Goal: Information Seeking & Learning: Learn about a topic

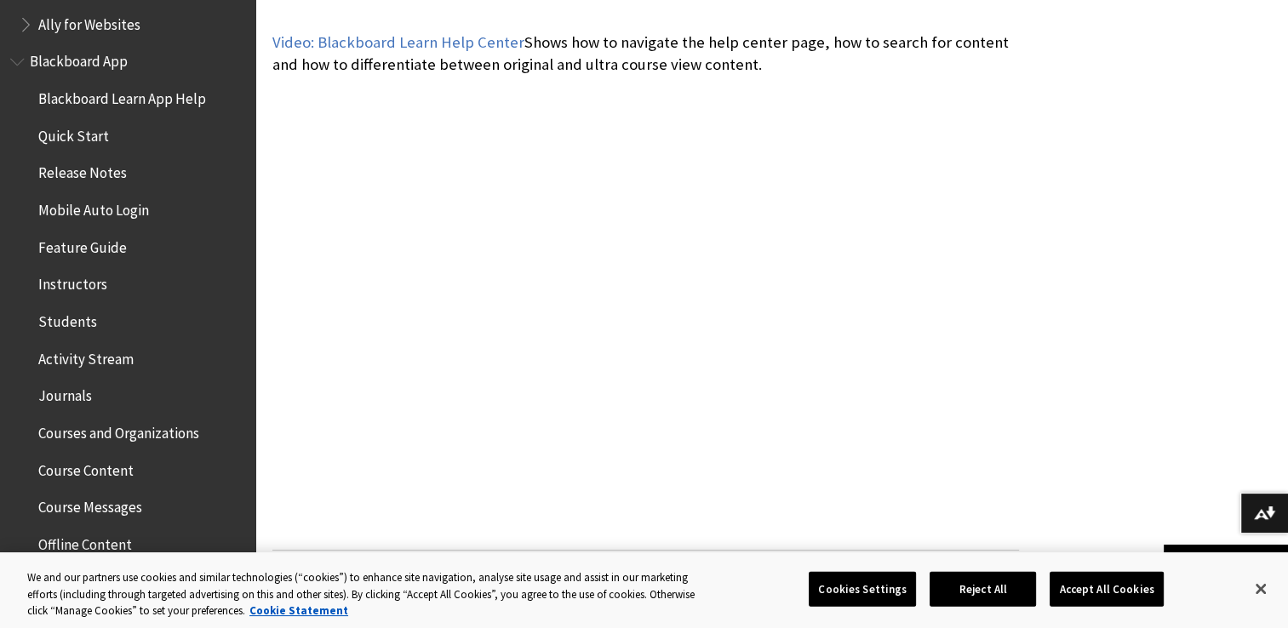
scroll to position [126, 0]
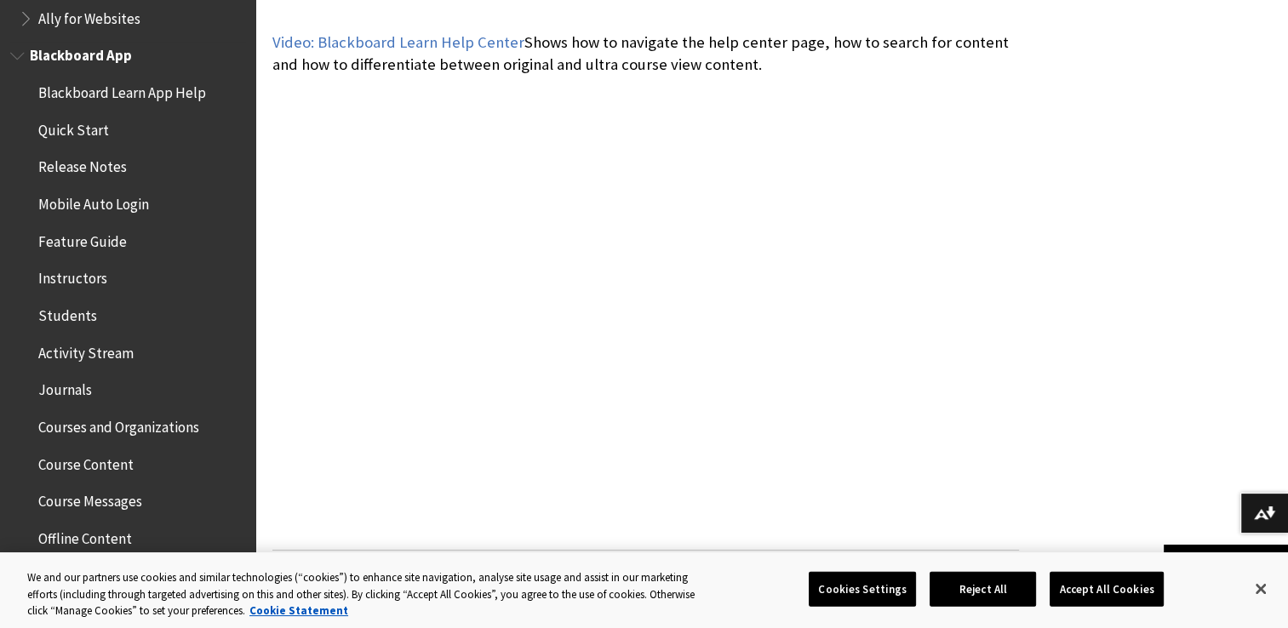
click at [81, 128] on span "Quick Start" at bounding box center [73, 127] width 71 height 23
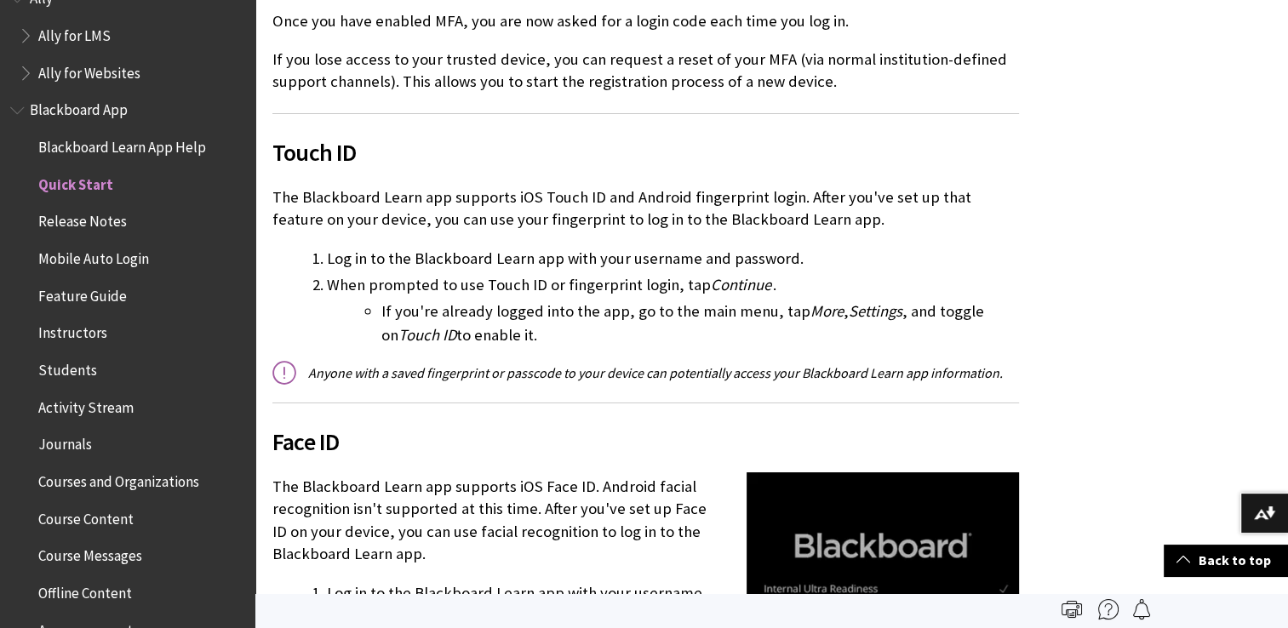
scroll to position [66, 0]
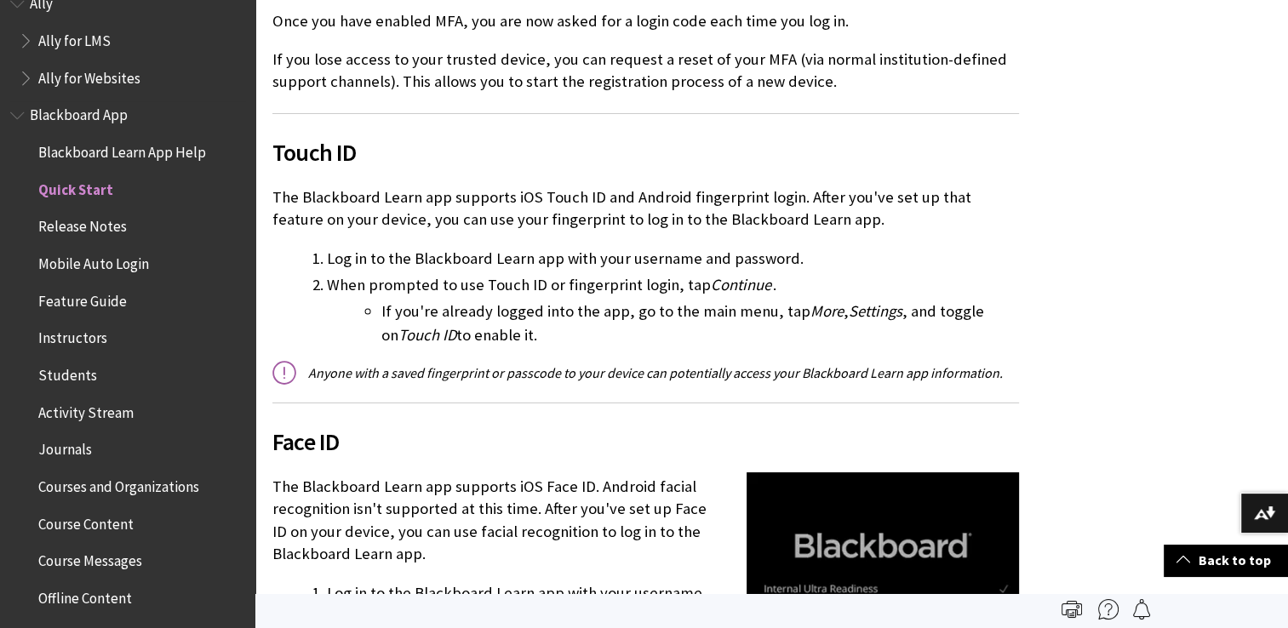
click at [98, 226] on span "Release Notes" at bounding box center [82, 224] width 89 height 23
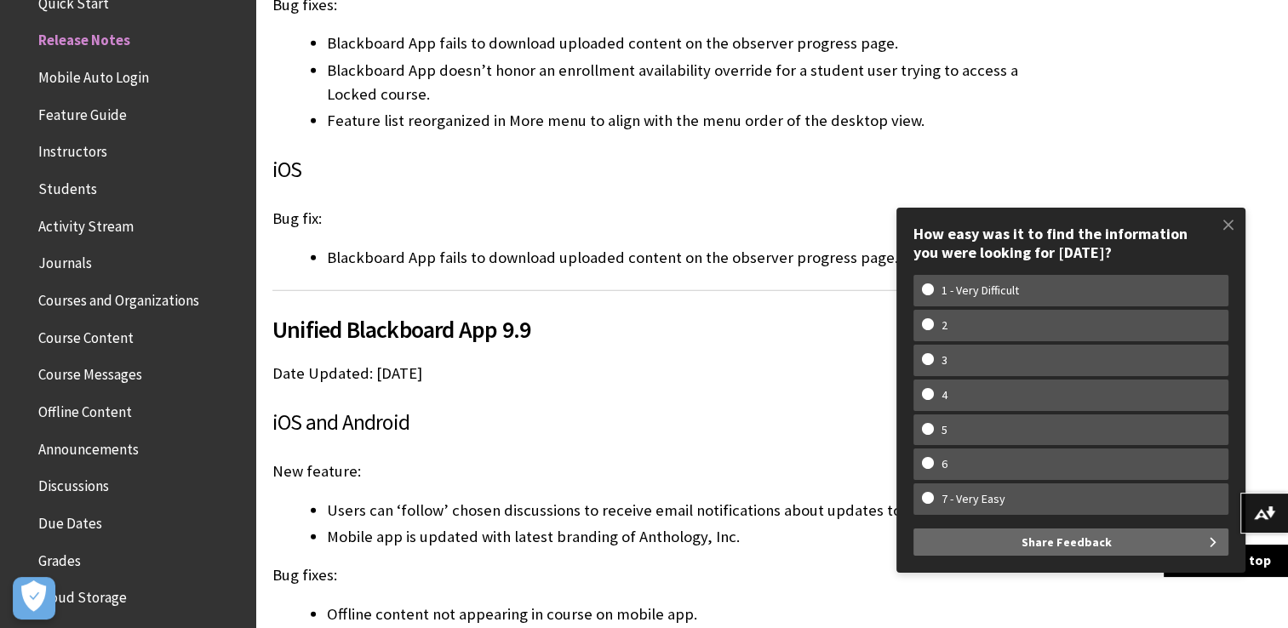
scroll to position [5038, 0]
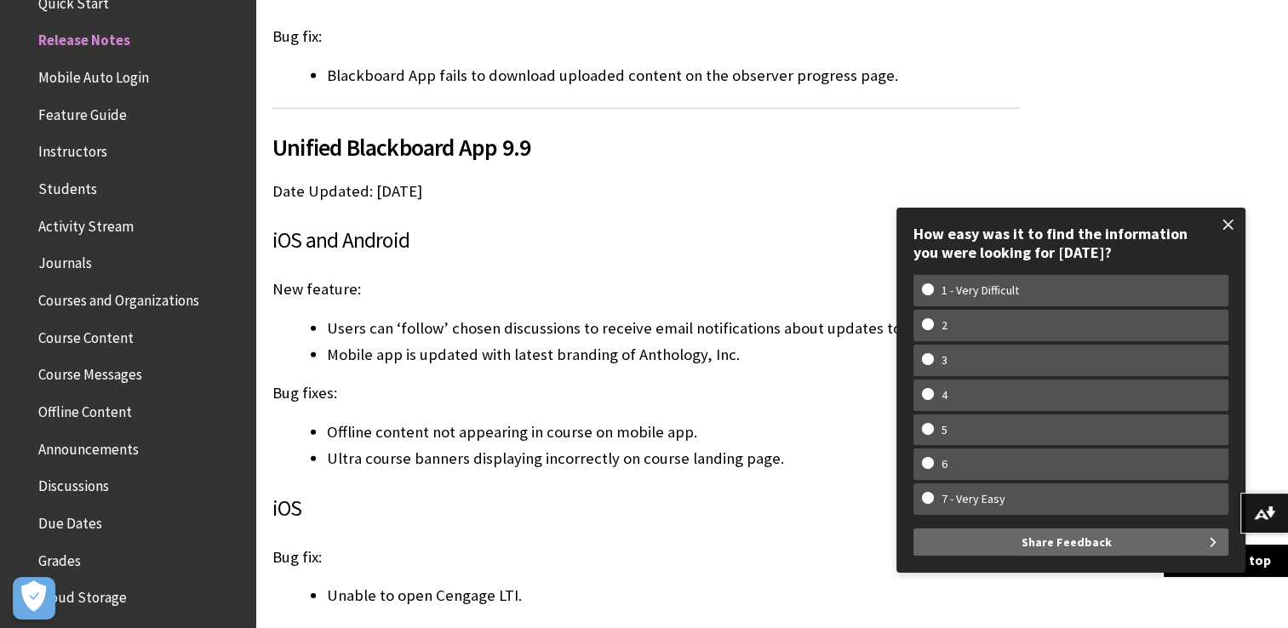
click at [1223, 231] on span at bounding box center [1228, 225] width 36 height 36
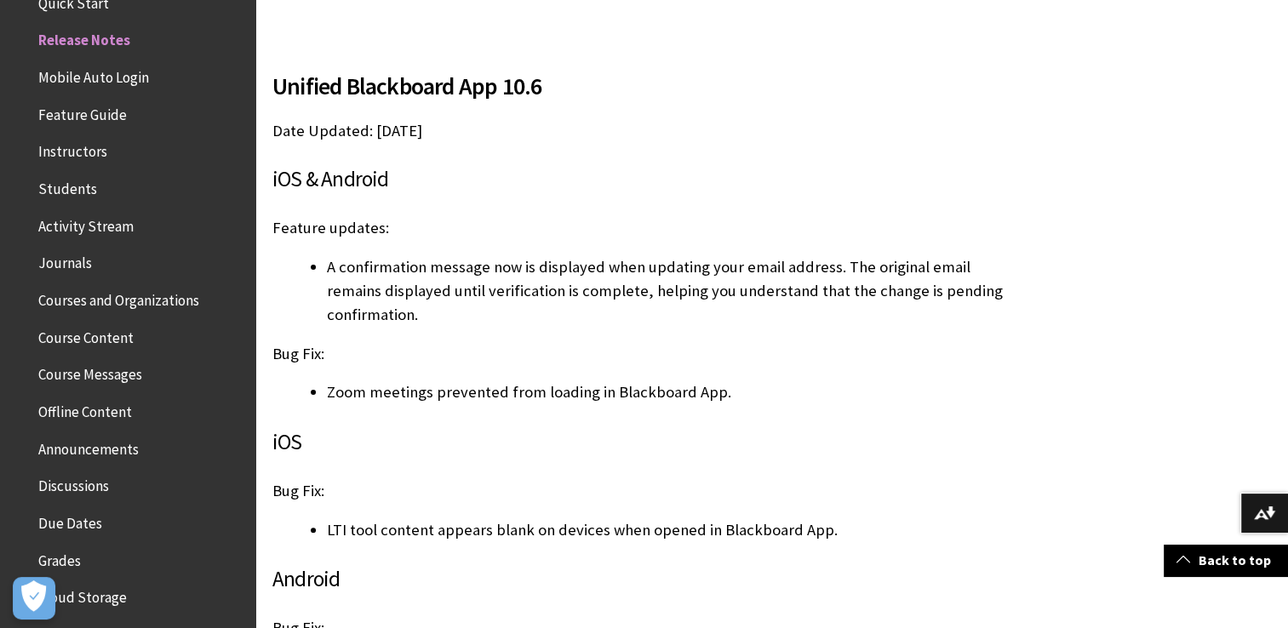
scroll to position [365, 0]
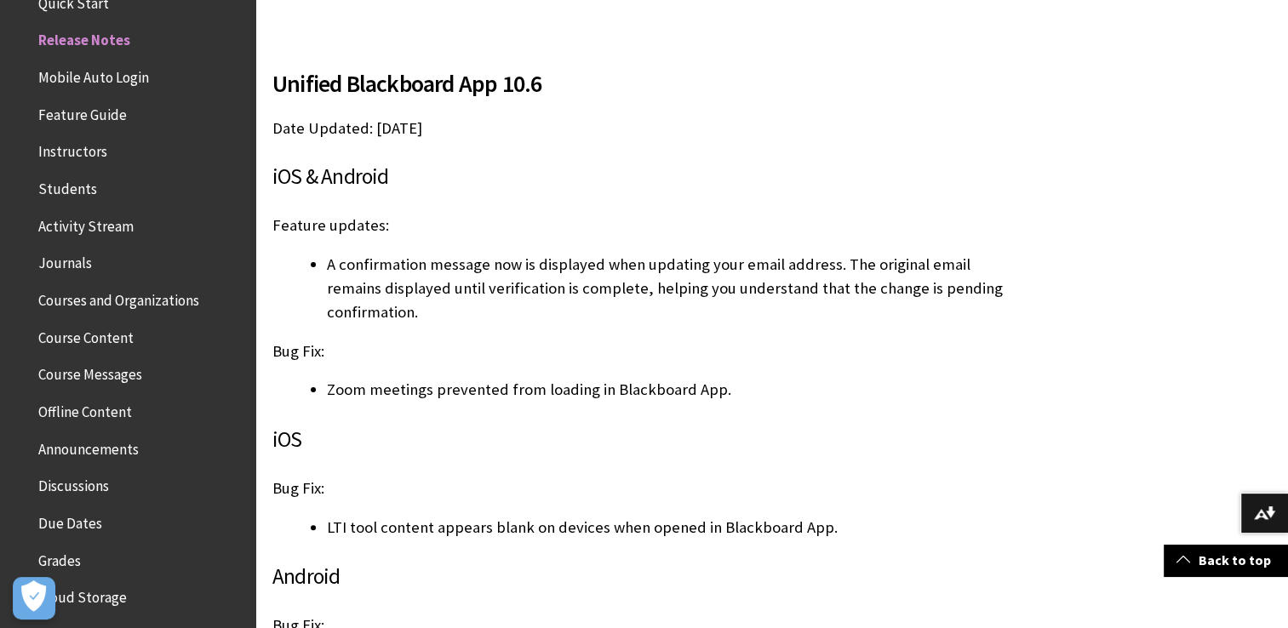
click at [66, 107] on span "Feature Guide" at bounding box center [82, 111] width 89 height 23
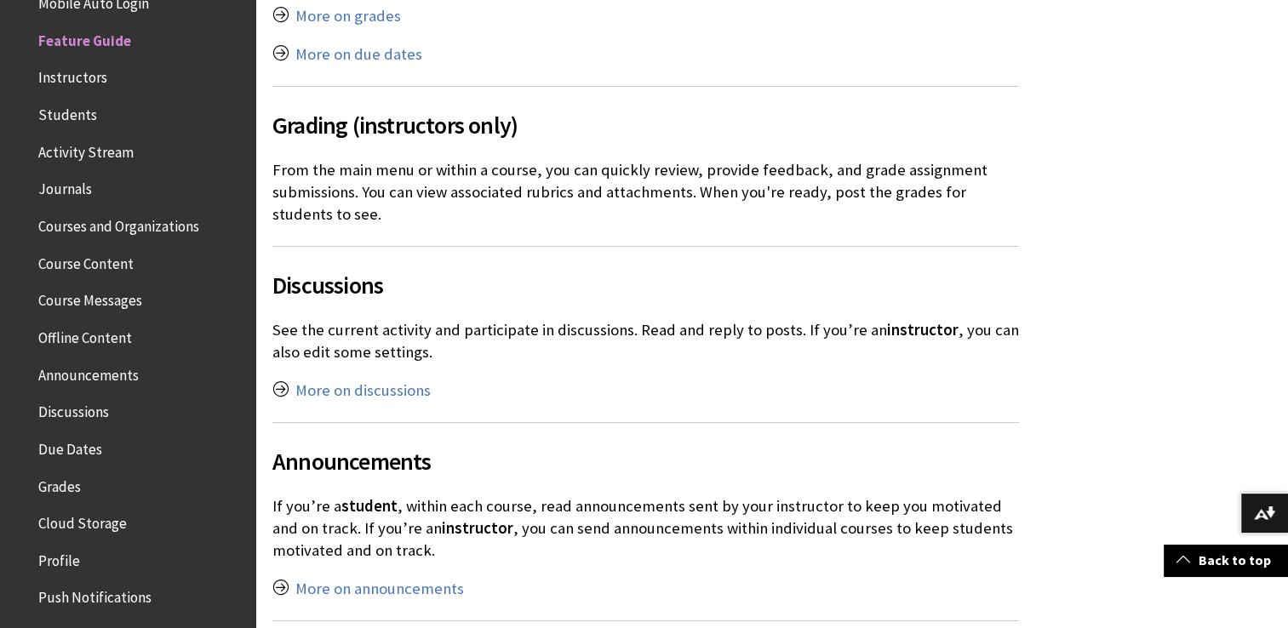
scroll to position [3201, 0]
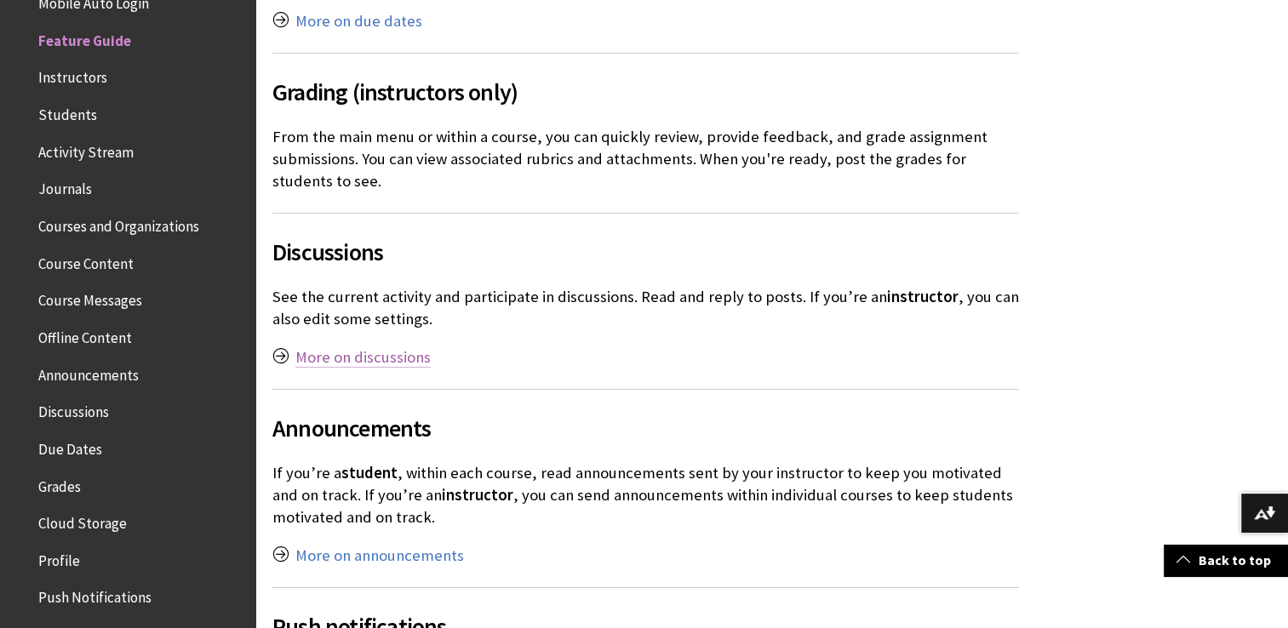
click at [360, 347] on link "More on discussions" at bounding box center [362, 357] width 135 height 20
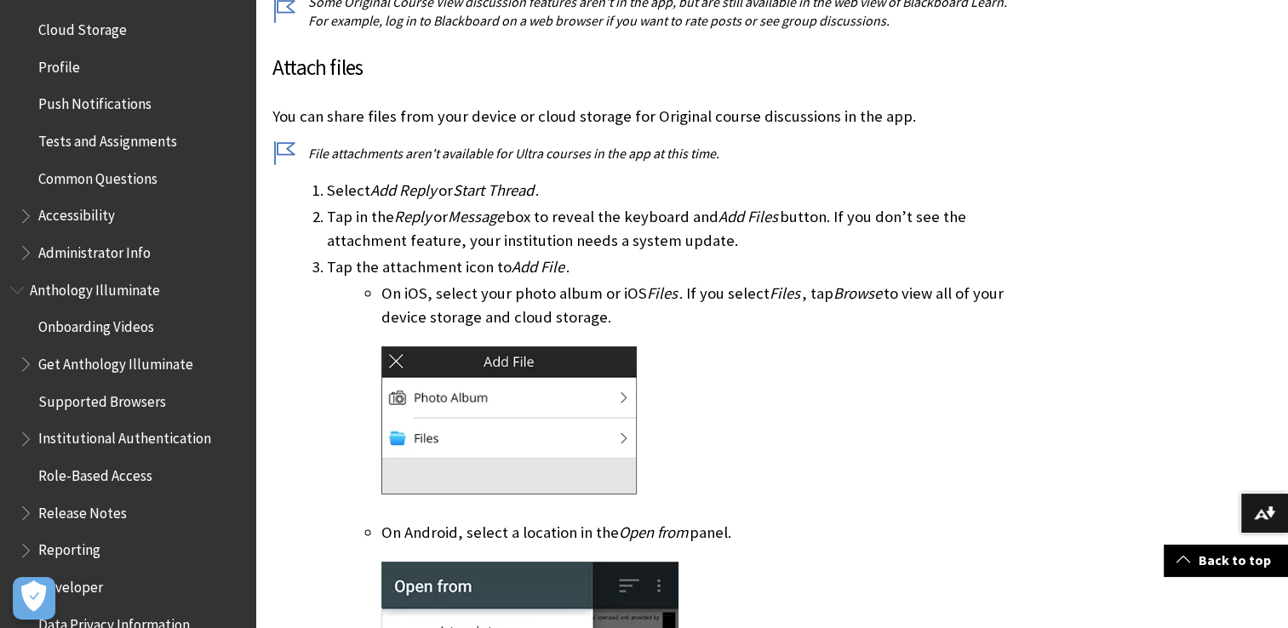
scroll to position [837, 0]
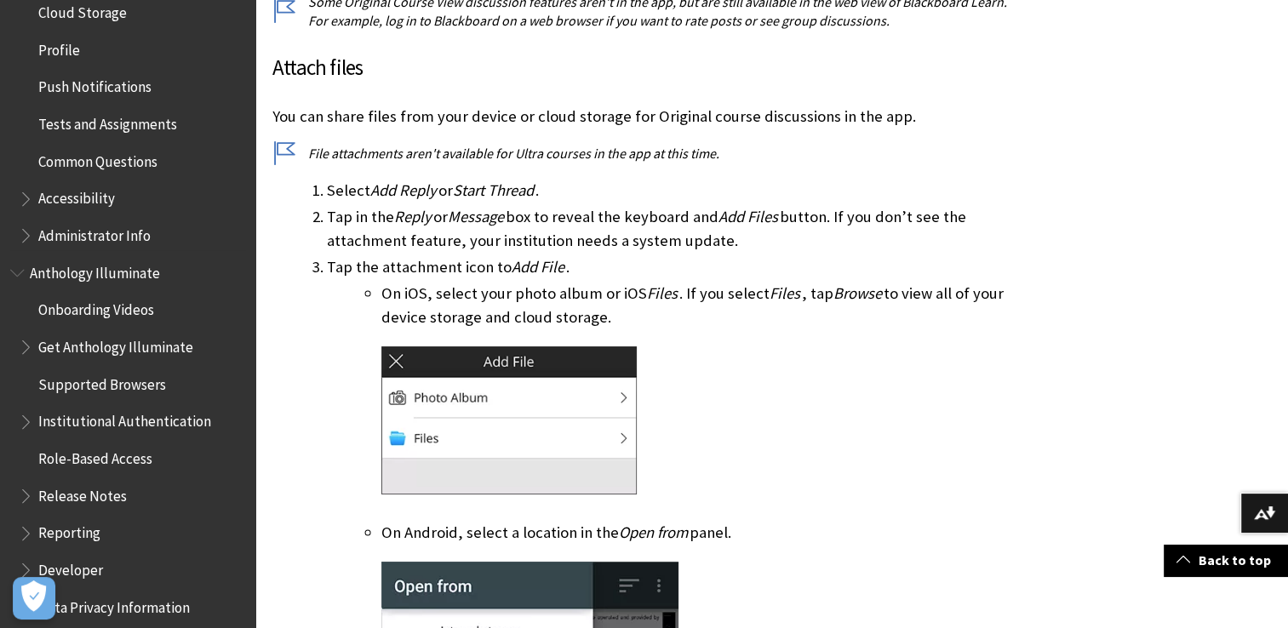
click at [77, 209] on span "Accessibility" at bounding box center [132, 199] width 226 height 29
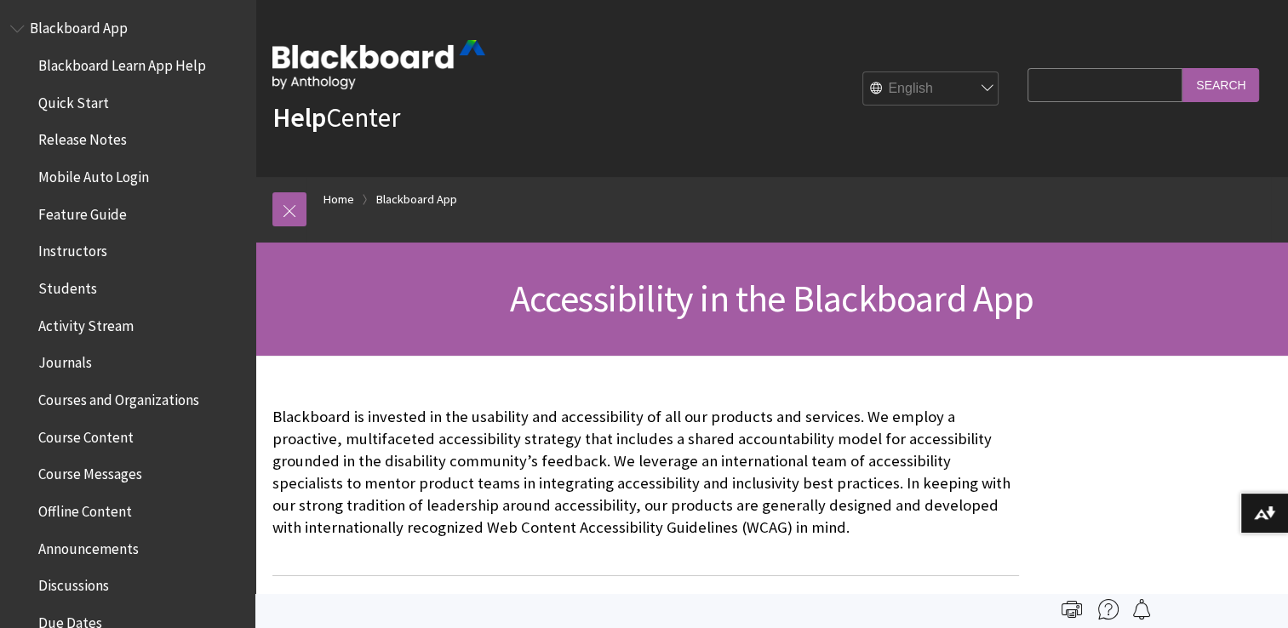
scroll to position [150, 0]
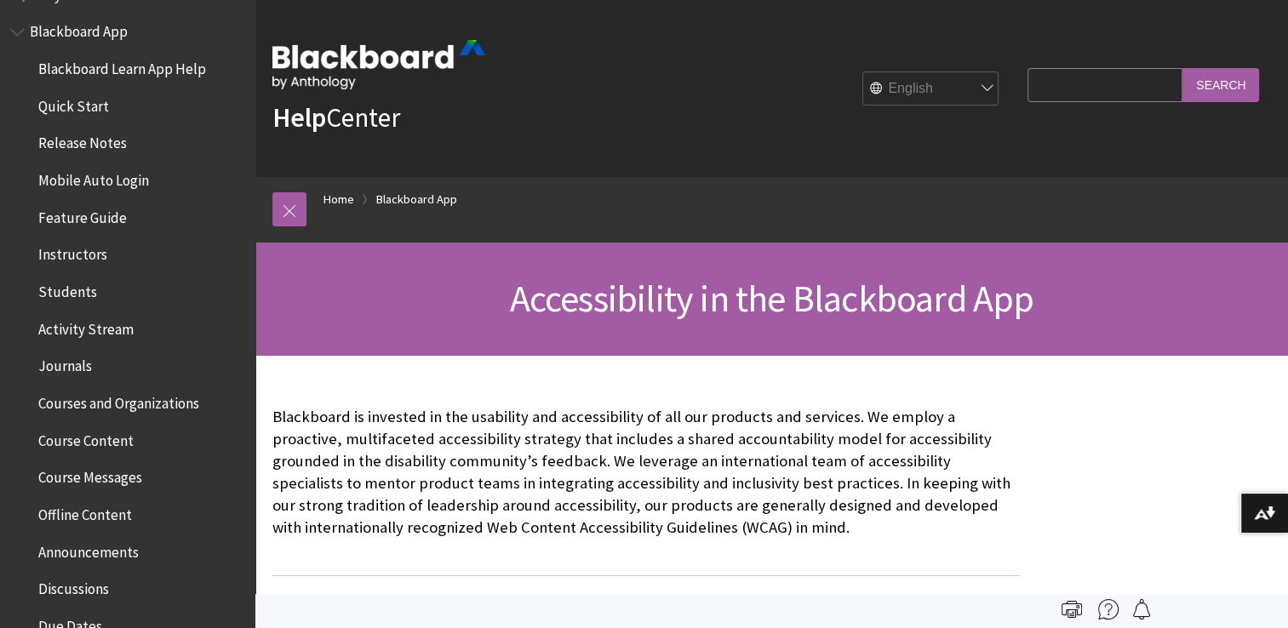
click at [74, 286] on span "Students" at bounding box center [67, 288] width 59 height 23
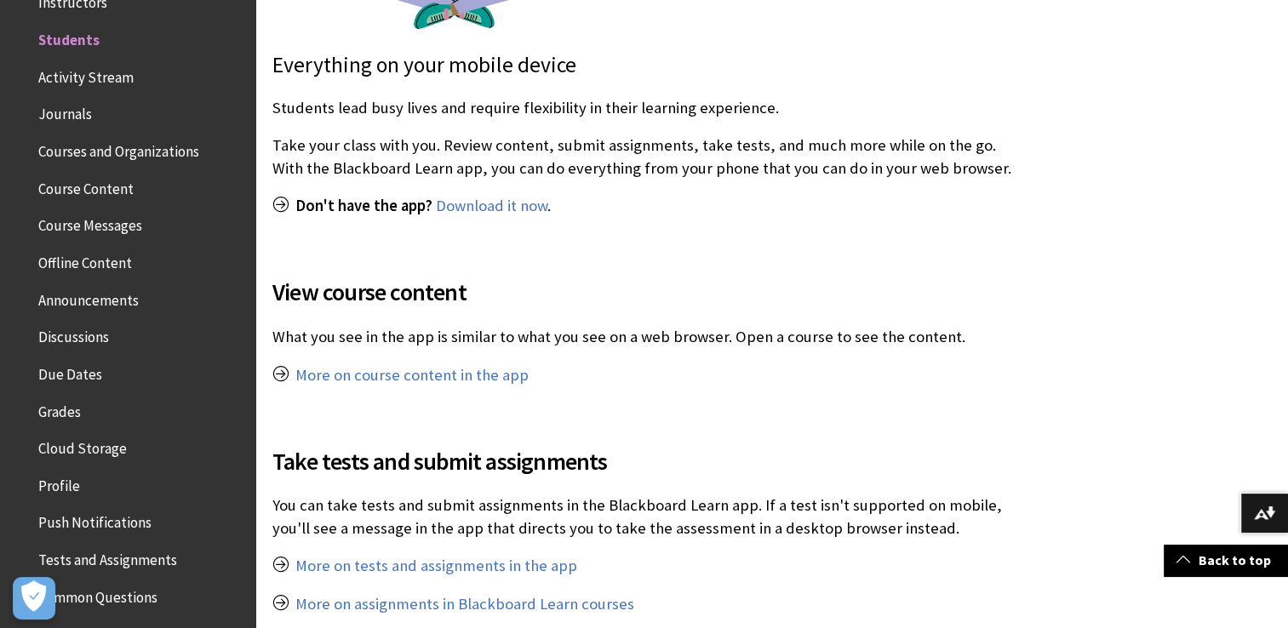
scroll to position [682, 0]
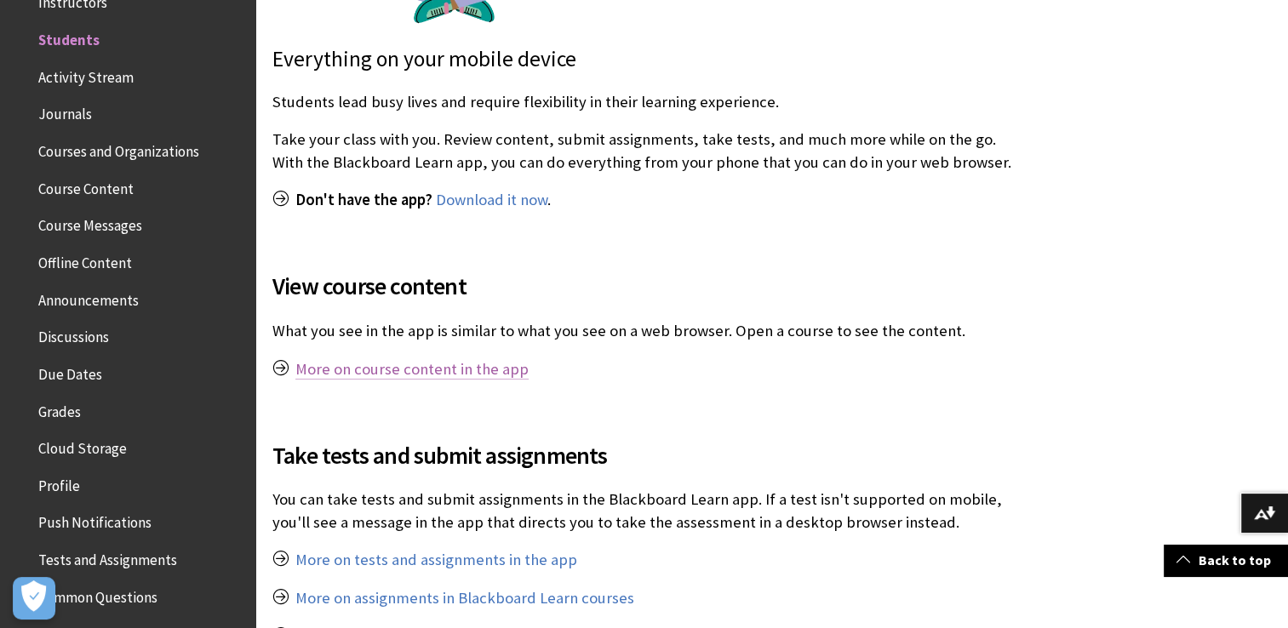
click at [378, 376] on link "More on course content in the app" at bounding box center [411, 369] width 233 height 20
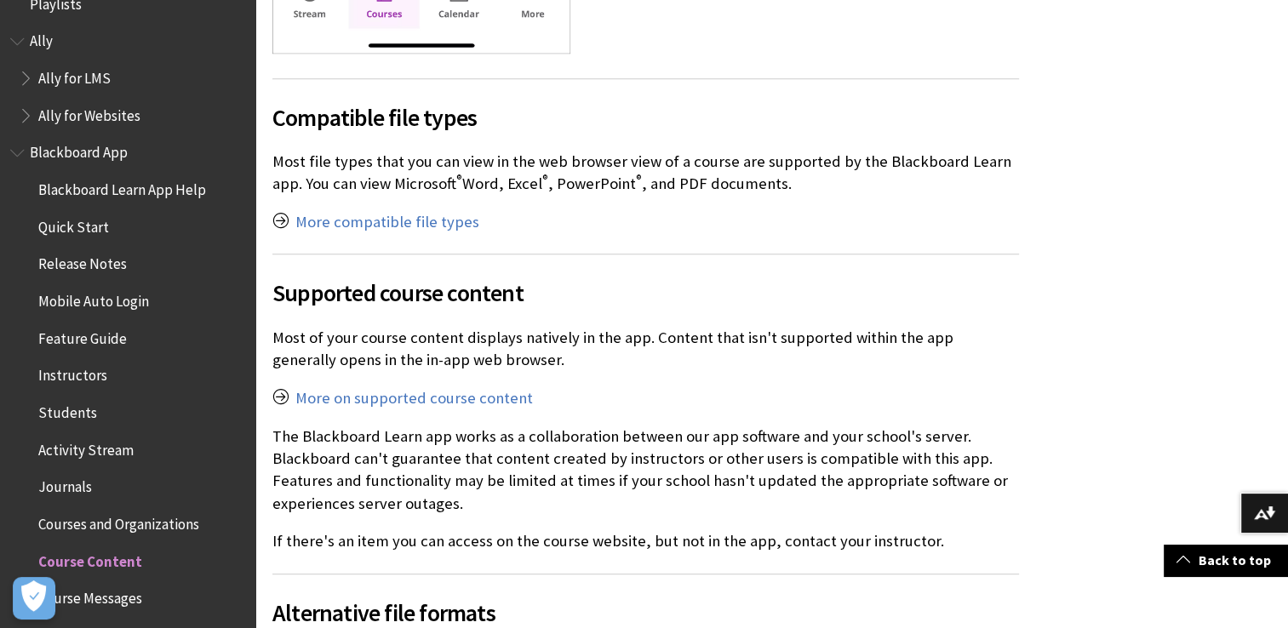
scroll to position [51, 0]
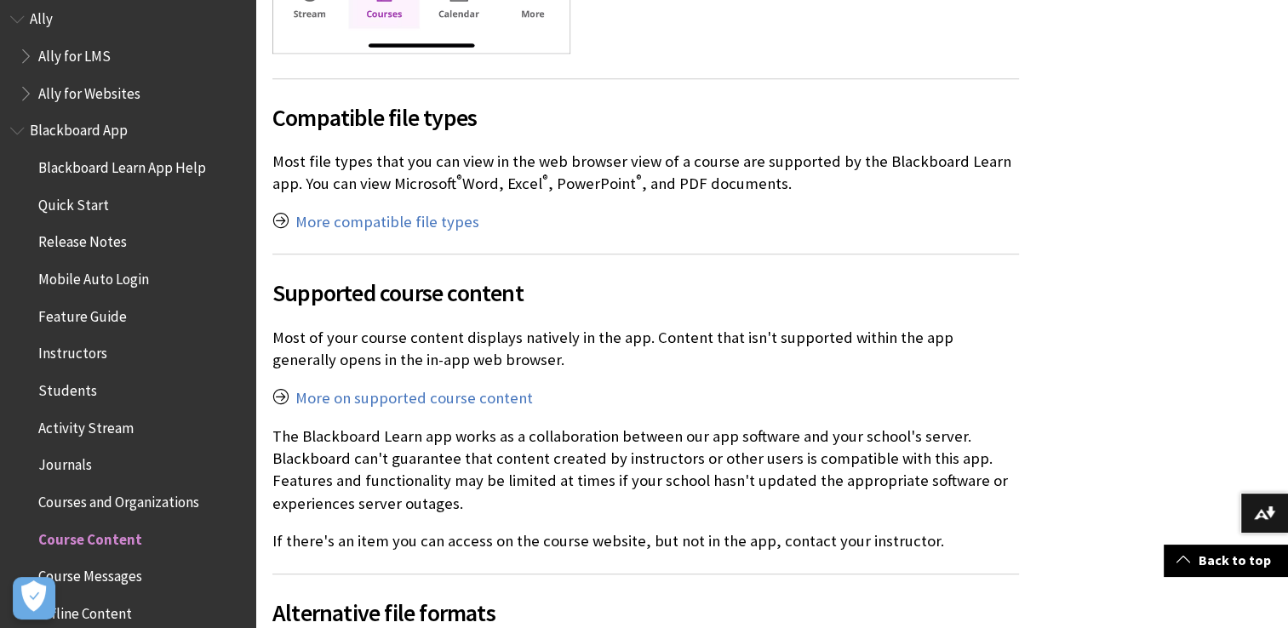
click at [69, 386] on span "Students" at bounding box center [67, 387] width 59 height 23
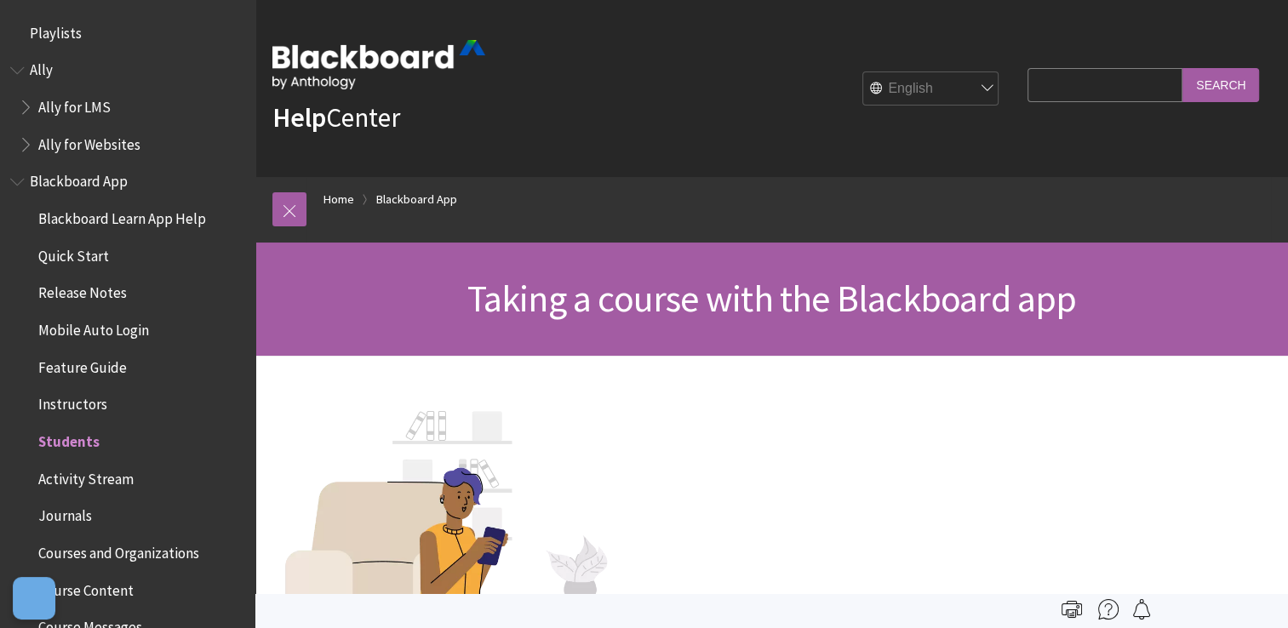
scroll to position [402, 0]
